Goal: Task Accomplishment & Management: Manage account settings

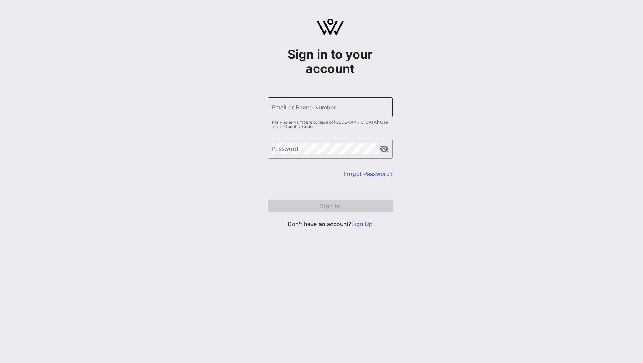
click at [319, 109] on input "Email or Phone Number" at bounding box center [330, 106] width 116 height 11
type input "4"
type input "[EMAIL_ADDRESS][DOMAIN_NAME]"
click at [295, 106] on input "Email or Phone Number" at bounding box center [330, 106] width 116 height 11
type input "[EMAIL_ADDRESS][DOMAIN_NAME]"
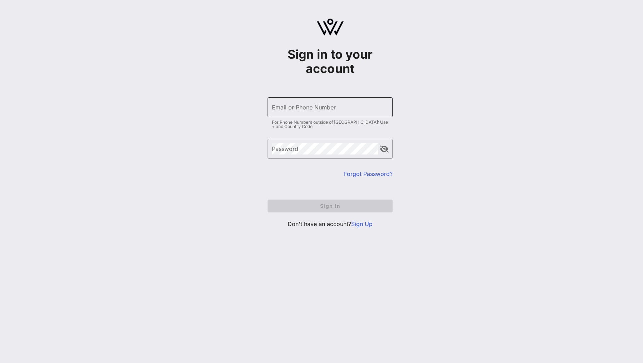
click at [311, 116] on div "Email or Phone Number" at bounding box center [330, 107] width 116 height 20
click at [302, 105] on input "Email or Phone Number" at bounding box center [330, 106] width 116 height 11
type input "[EMAIL_ADDRESS][DOMAIN_NAME]"
click at [326, 102] on input "Email or Phone Number" at bounding box center [330, 106] width 116 height 11
type input "[EMAIL_ADDRESS][DOMAIN_NAME]"
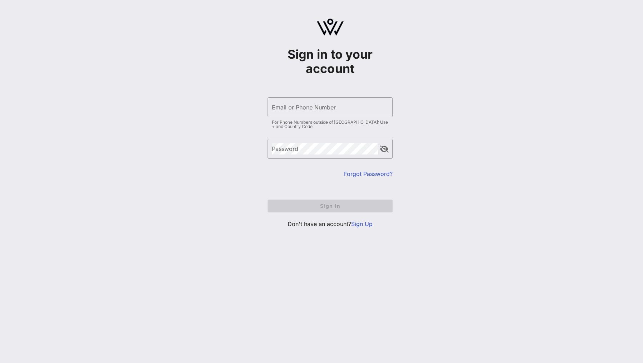
click at [354, 177] on link "Forgot Password?" at bounding box center [368, 173] width 49 height 7
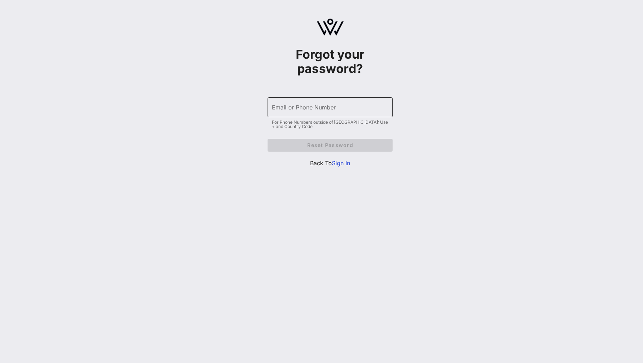
click at [303, 107] on input "Email or Phone Number" at bounding box center [330, 106] width 116 height 11
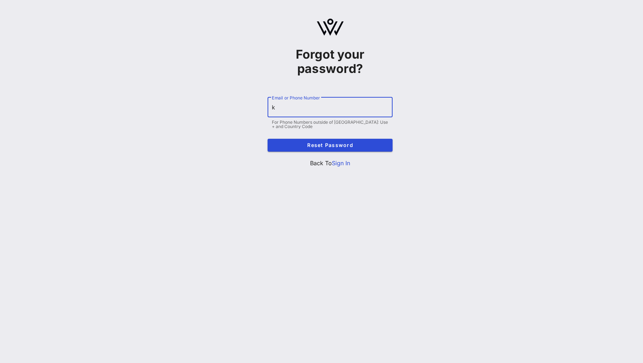
type input "[EMAIL_ADDRESS][DOMAIN_NAME]"
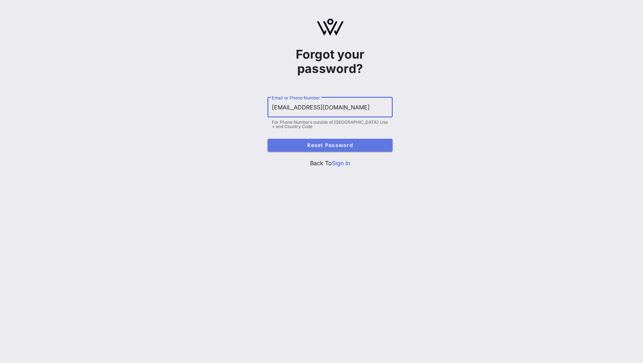
click at [268, 145] on button "Reset Password" at bounding box center [330, 145] width 125 height 13
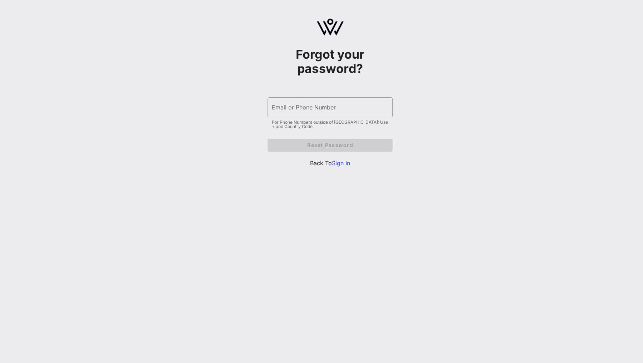
click at [337, 162] on link "Sign In" at bounding box center [341, 162] width 18 height 7
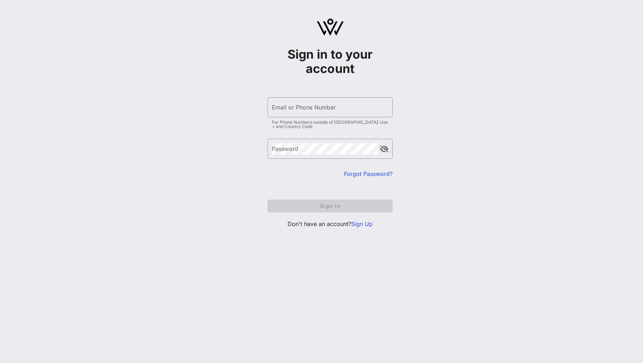
click at [357, 219] on p "Don't have an account? Sign Up" at bounding box center [330, 223] width 125 height 9
click at [356, 226] on link "Sign Up" at bounding box center [361, 223] width 21 height 7
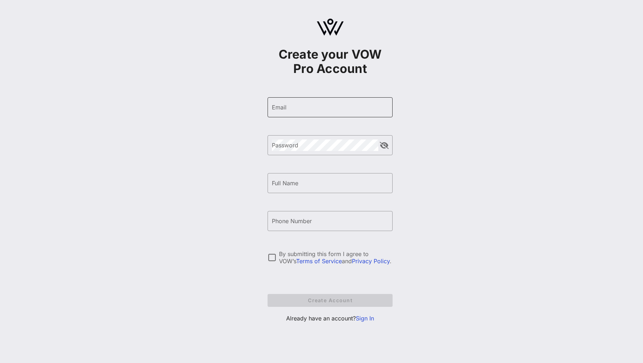
click at [302, 109] on input "Email" at bounding box center [330, 106] width 116 height 11
type input "[EMAIL_ADDRESS][DOMAIN_NAME]"
click at [275, 188] on input "Full Name" at bounding box center [330, 182] width 116 height 11
type input "L"
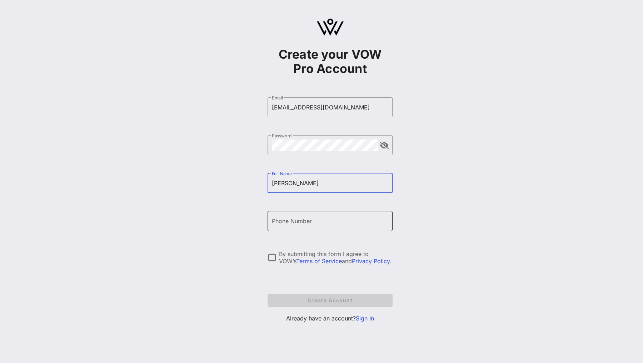
type input "[PERSON_NAME]"
click at [291, 220] on input "Phone Number" at bounding box center [330, 220] width 116 height 11
type input "[PHONE_NUMBER]"
click at [272, 257] on div at bounding box center [272, 257] width 12 height 12
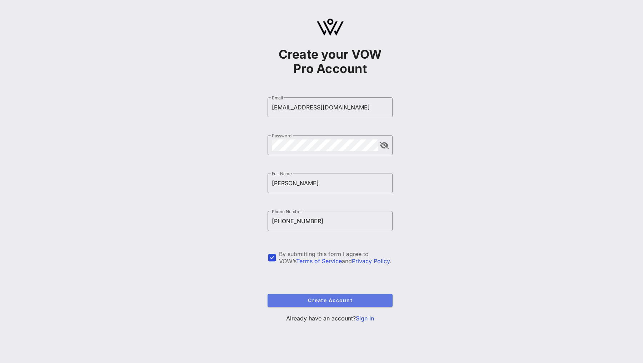
click at [289, 299] on span "Create Account" at bounding box center [330, 300] width 114 height 6
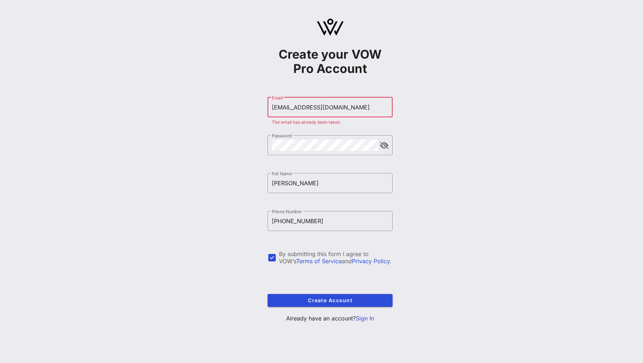
click at [368, 319] on link "Sign In" at bounding box center [365, 317] width 18 height 7
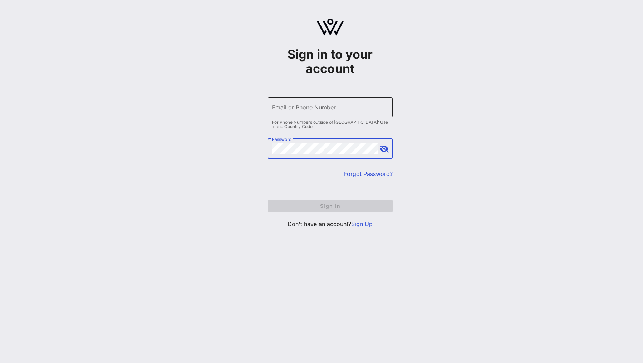
click at [323, 108] on input "Email or Phone Number" at bounding box center [330, 106] width 116 height 11
click at [357, 174] on link "Forgot Password?" at bounding box center [368, 173] width 49 height 7
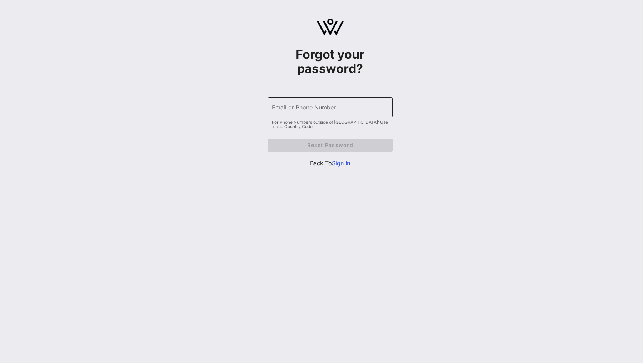
click at [310, 111] on input "Email or Phone Number" at bounding box center [330, 106] width 116 height 11
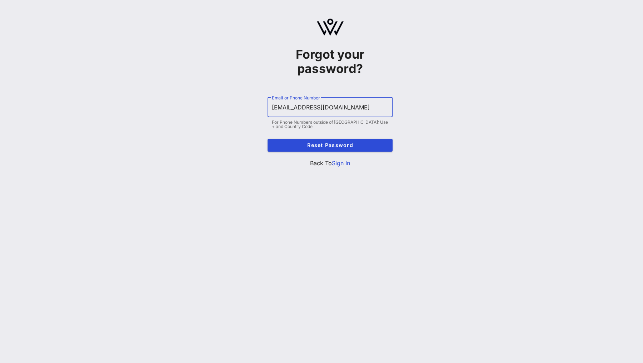
type input "[EMAIL_ADDRESS][DOMAIN_NAME]"
